Goal: Obtain resource: Obtain resource

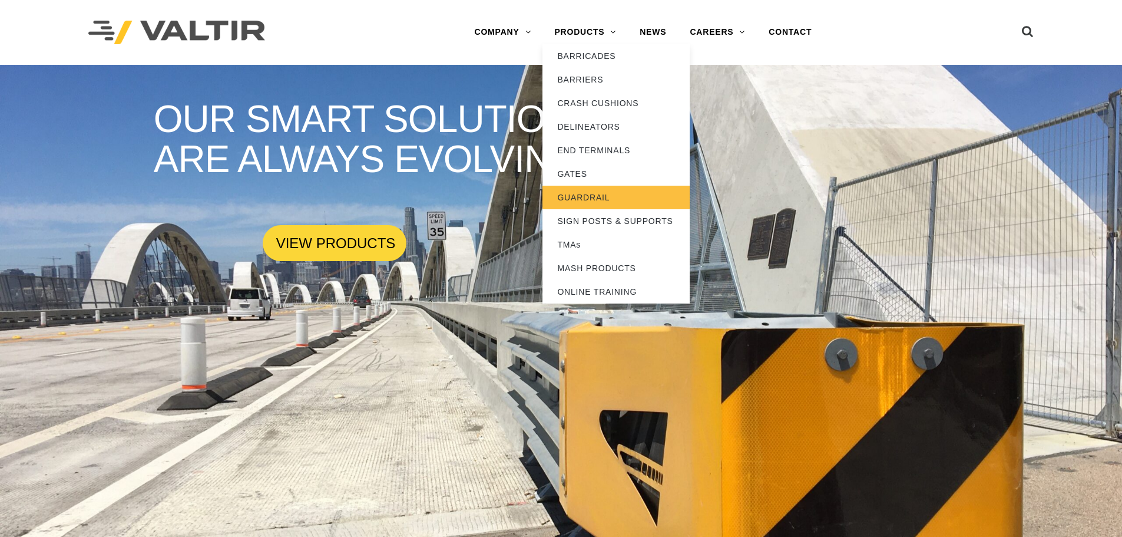
click at [604, 199] on link "GUARDRAIL" at bounding box center [615, 198] width 147 height 24
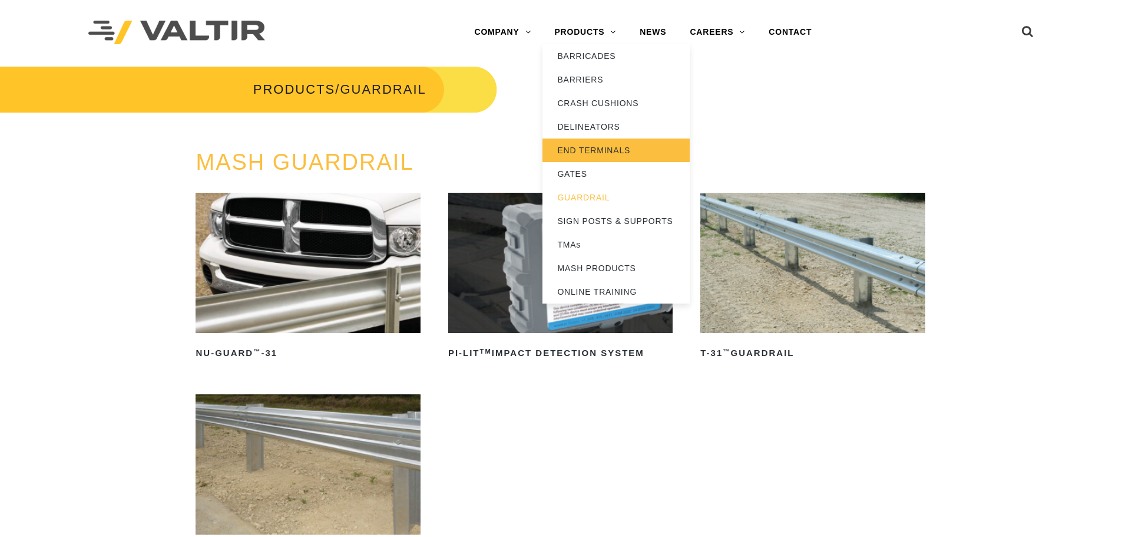
click at [583, 148] on link "END TERMINALS" at bounding box center [615, 150] width 147 height 24
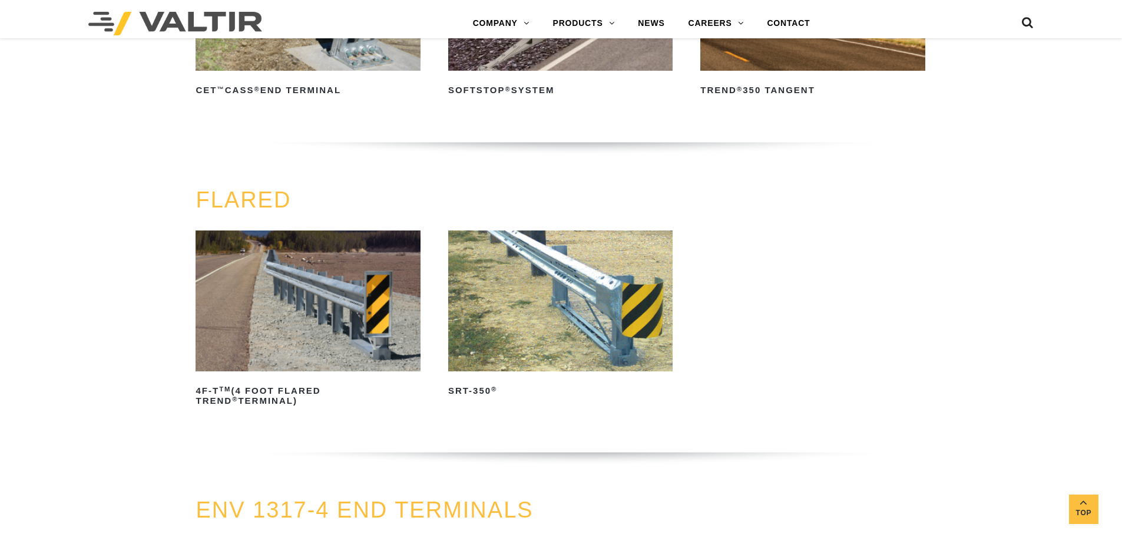
scroll to position [1178, 0]
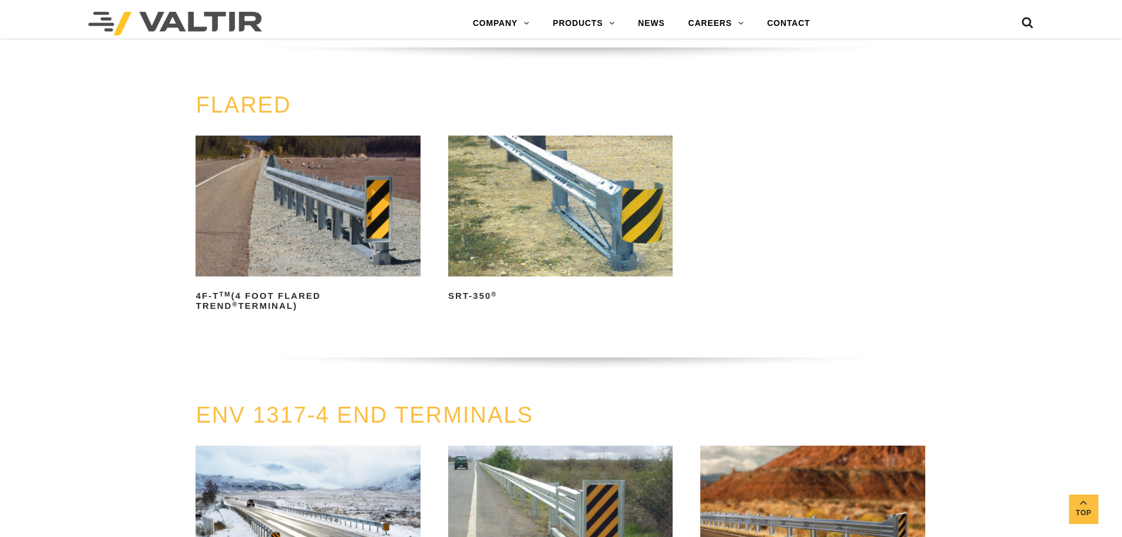
click at [604, 191] on img at bounding box center [560, 205] width 224 height 140
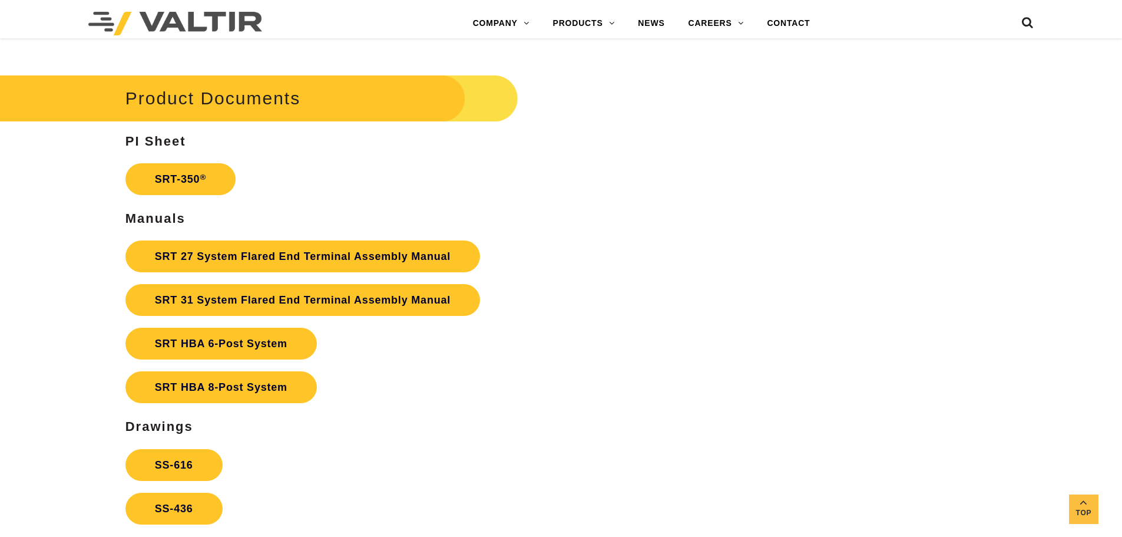
scroll to position [2120, 0]
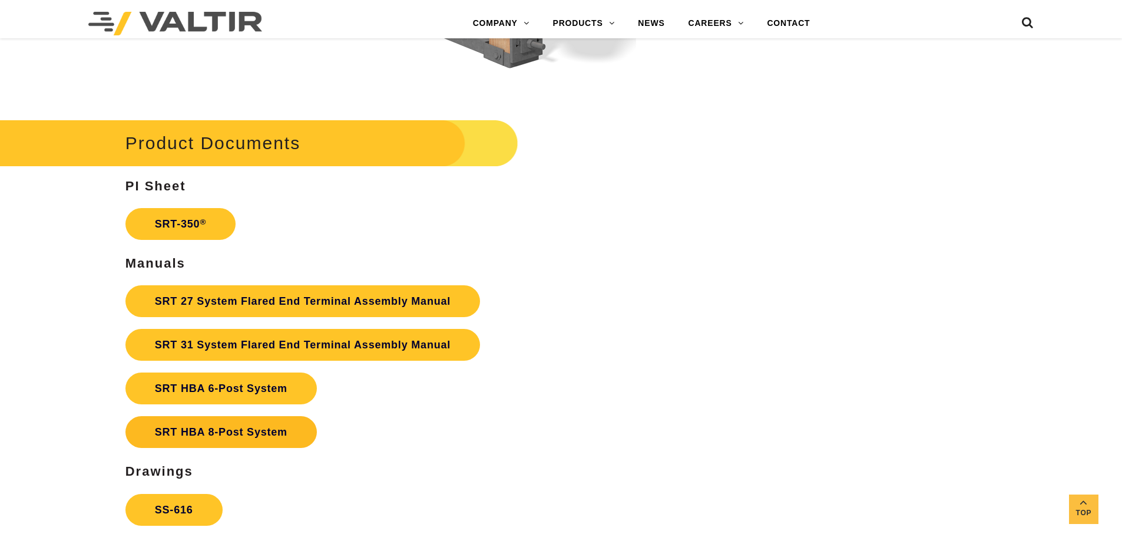
click at [278, 430] on link "SRT HBA 8-Post System" at bounding box center [220, 432] width 191 height 32
click at [189, 226] on link "SRT-350 ®" at bounding box center [180, 224] width 110 height 32
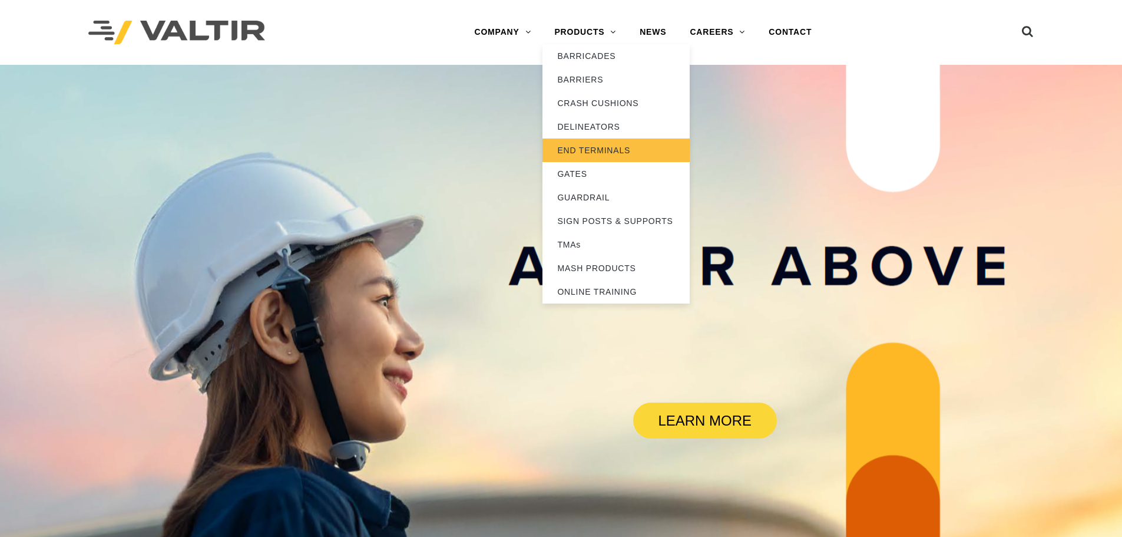
click at [616, 149] on link "END TERMINALS" at bounding box center [615, 150] width 147 height 24
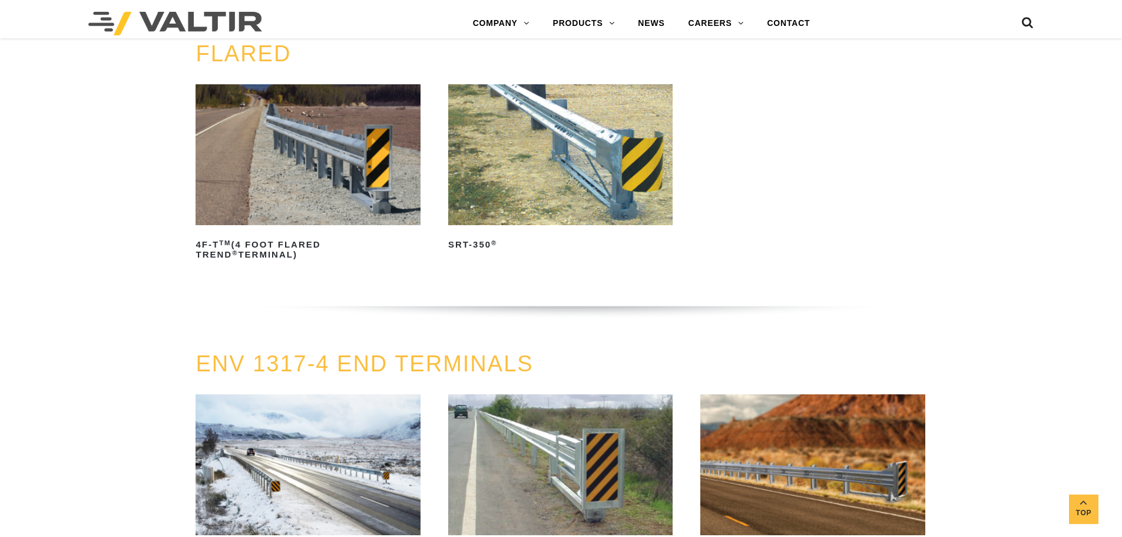
scroll to position [1178, 0]
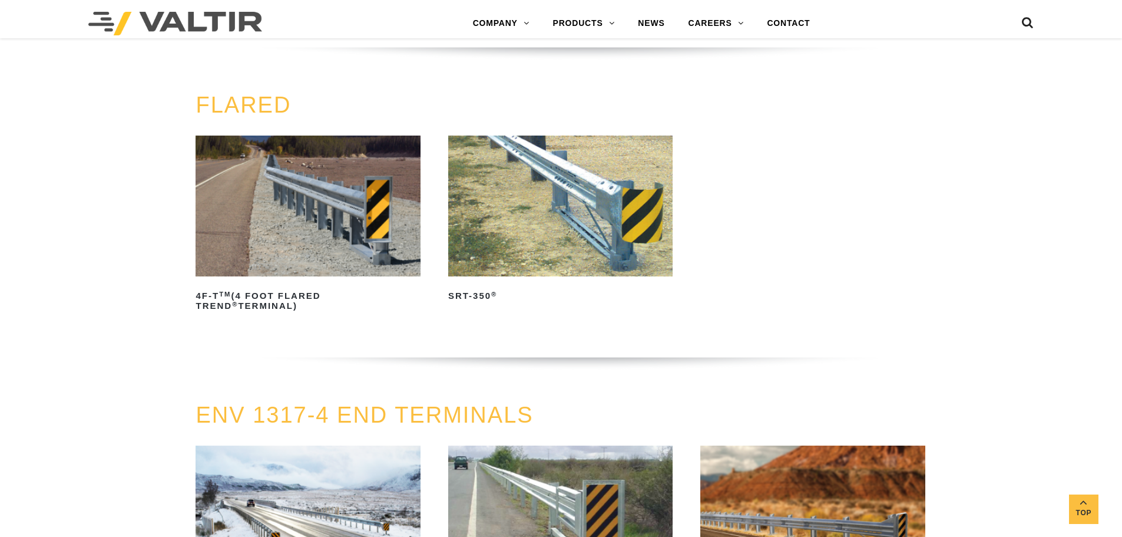
click at [574, 201] on img at bounding box center [560, 205] width 224 height 140
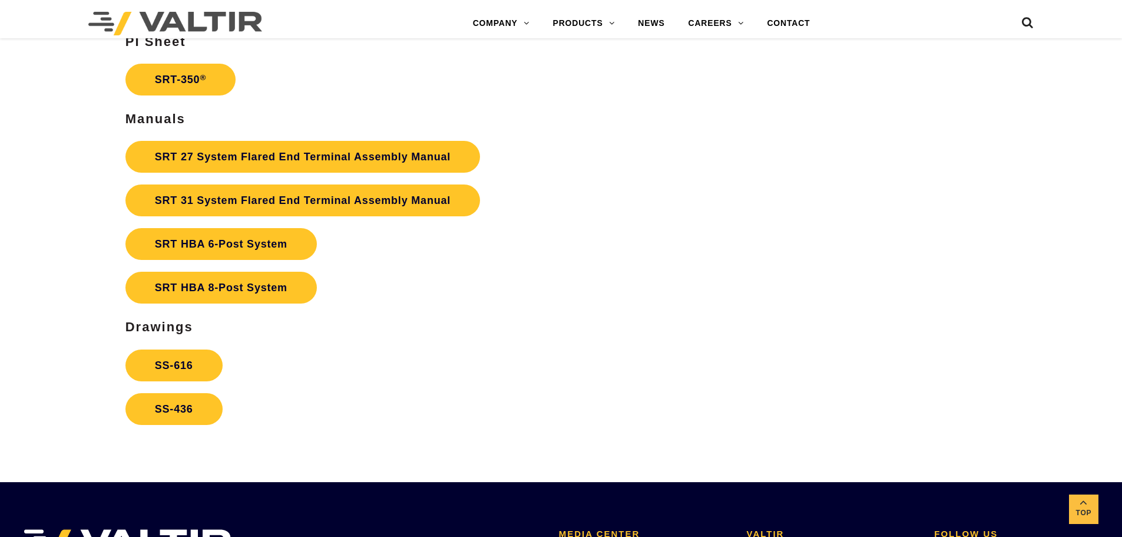
scroll to position [2238, 0]
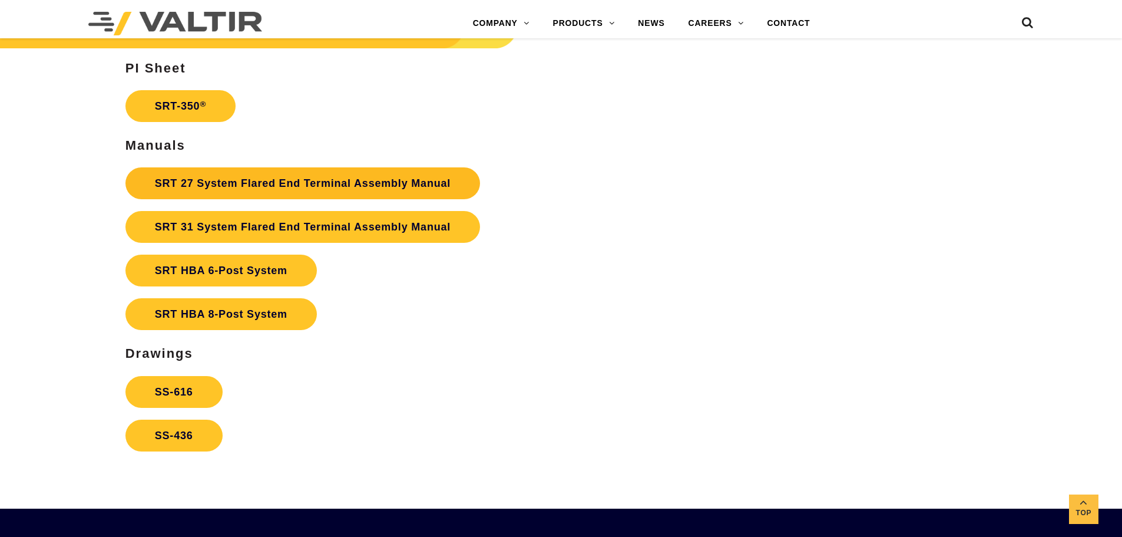
click at [284, 183] on link "SRT 27 System Flared End Terminal Assembly Manual" at bounding box center [302, 183] width 355 height 32
